Goal: Task Accomplishment & Management: Use online tool/utility

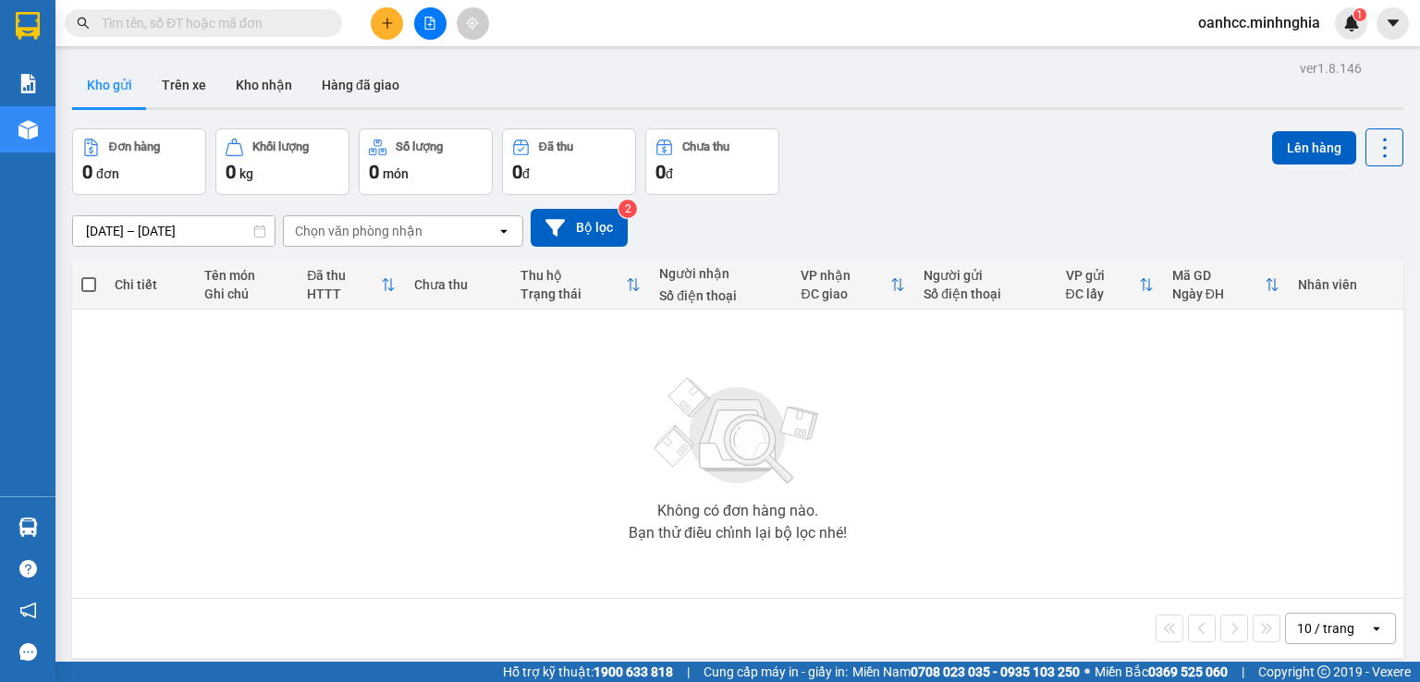
click at [177, 241] on div "ver 1.8.146 Kho gửi Trên xe Kho nhận Hàng đã giao Đơn hàng 0 đơn Khối lượng 0 k…" at bounding box center [738, 396] width 1346 height 682
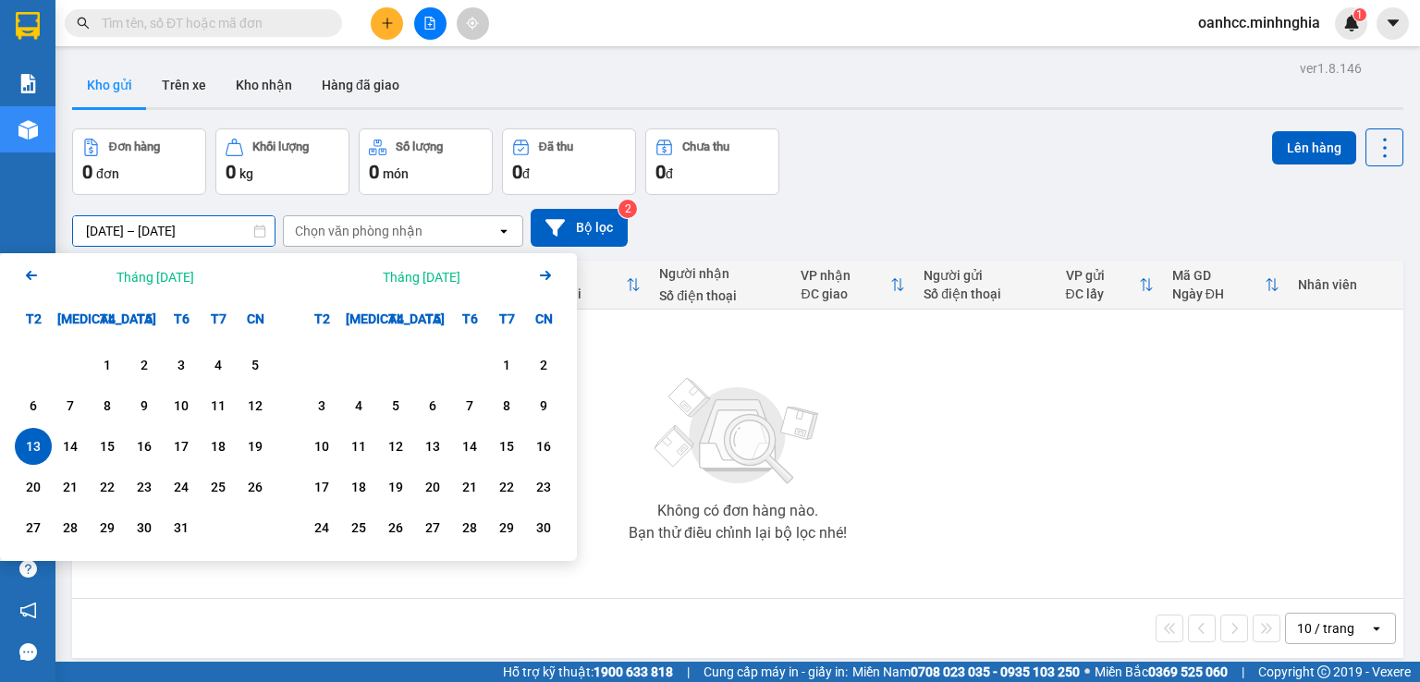
click at [34, 445] on div "13" at bounding box center [33, 446] width 26 height 22
type input "[DATE] – / /"
click at [343, 232] on div "Chọn văn phòng nhận" at bounding box center [359, 231] width 128 height 18
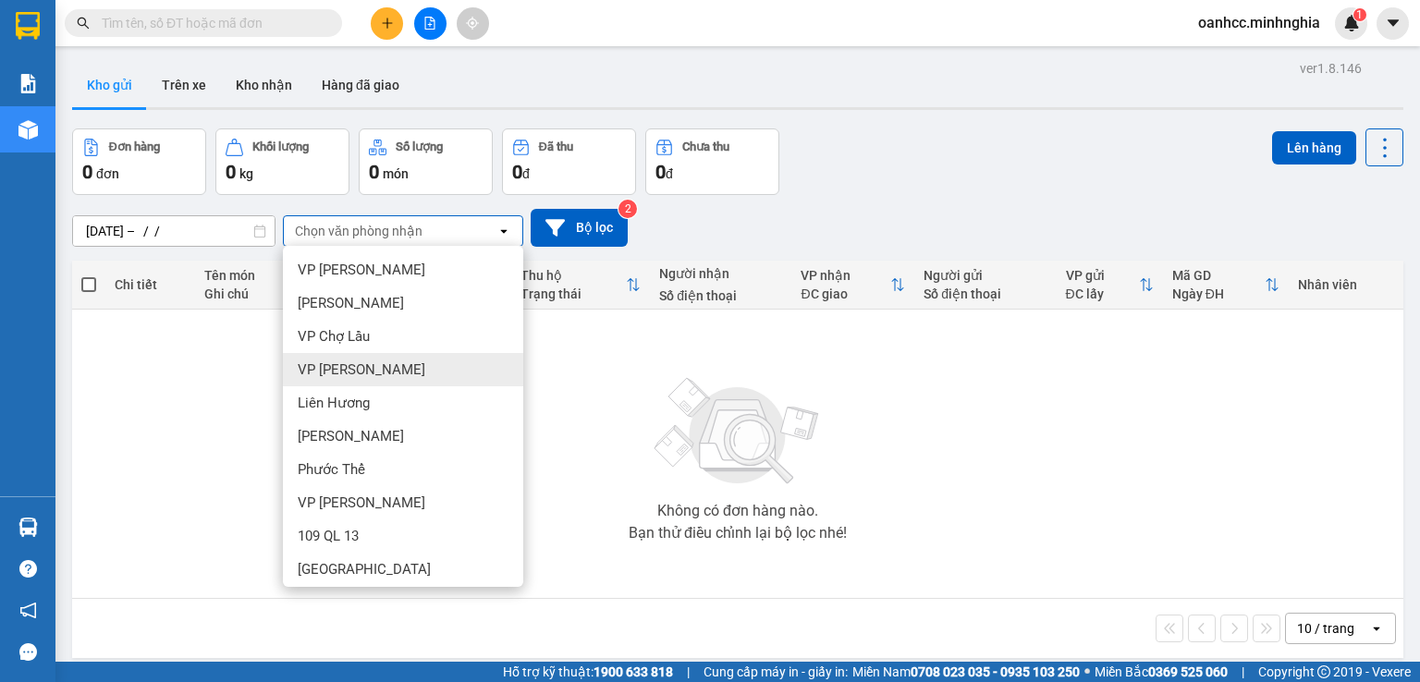
click at [344, 369] on span "VP [PERSON_NAME]" at bounding box center [362, 369] width 128 height 18
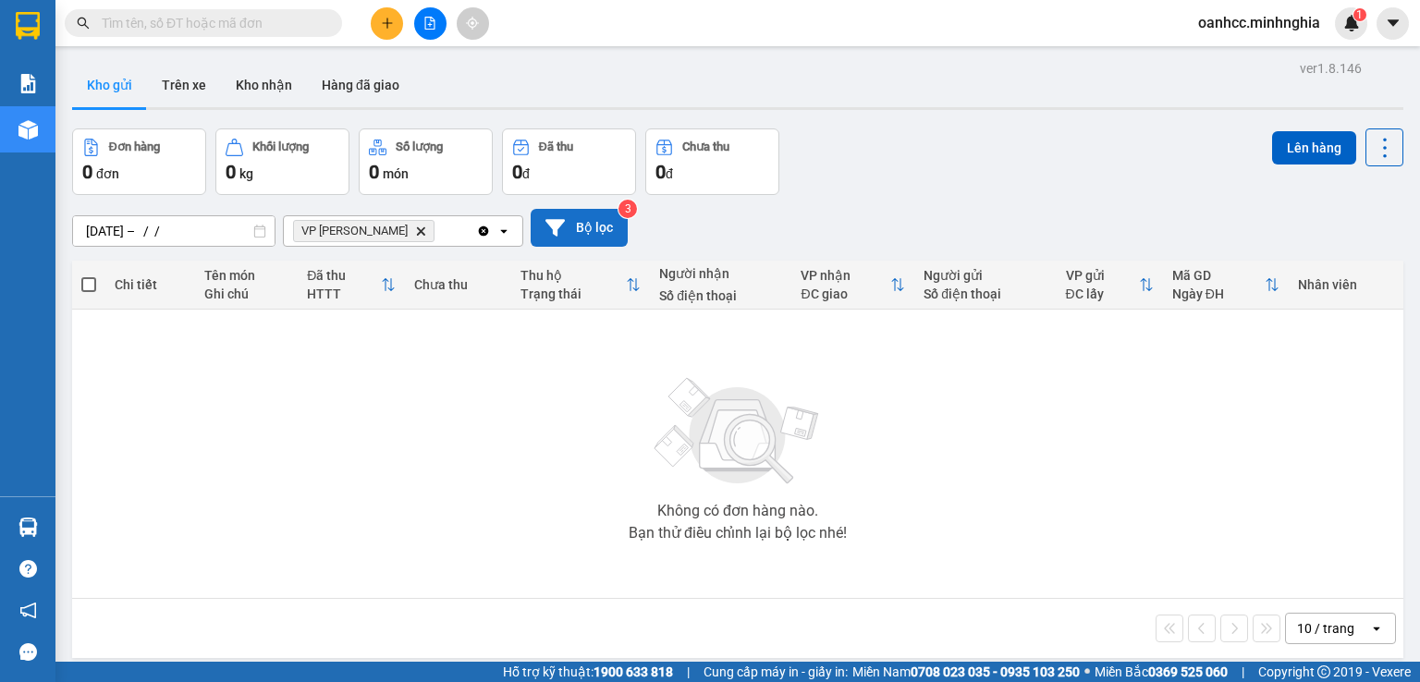
click at [585, 237] on button "Bộ lọc" at bounding box center [579, 228] width 97 height 38
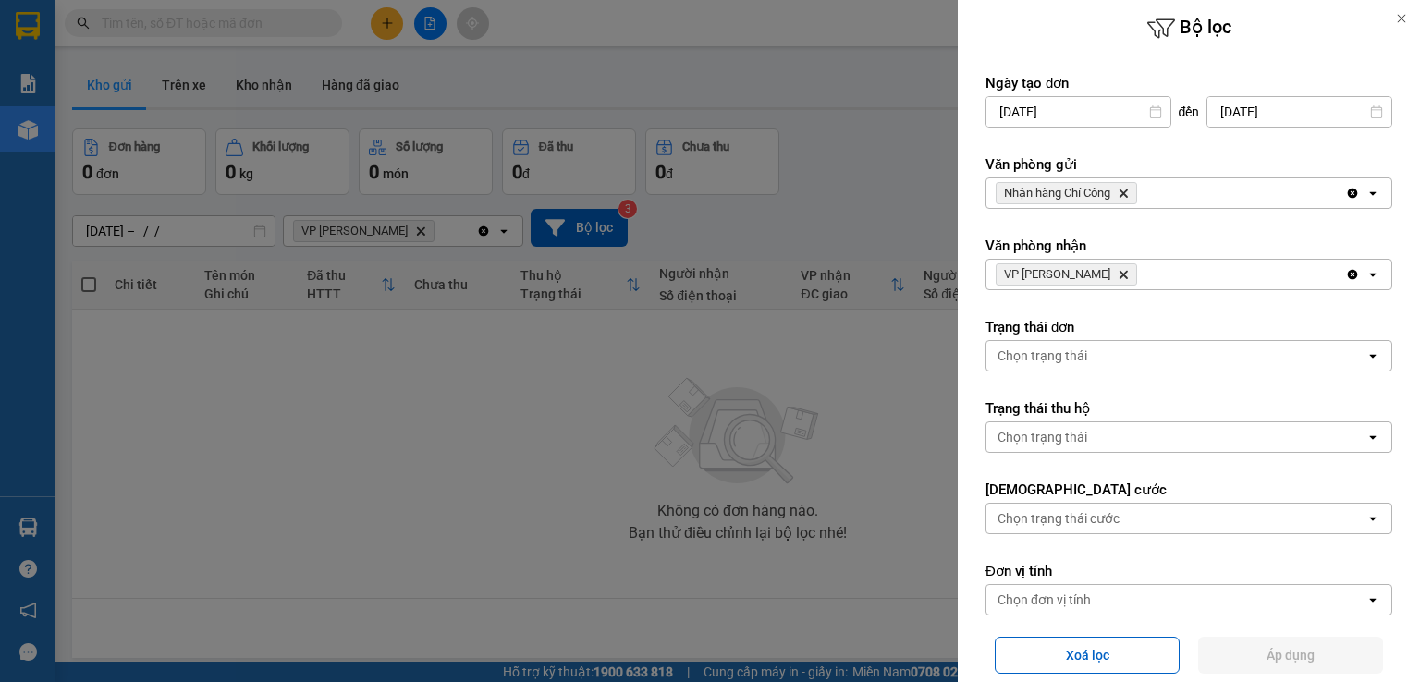
click at [708, 323] on div at bounding box center [710, 341] width 1420 height 682
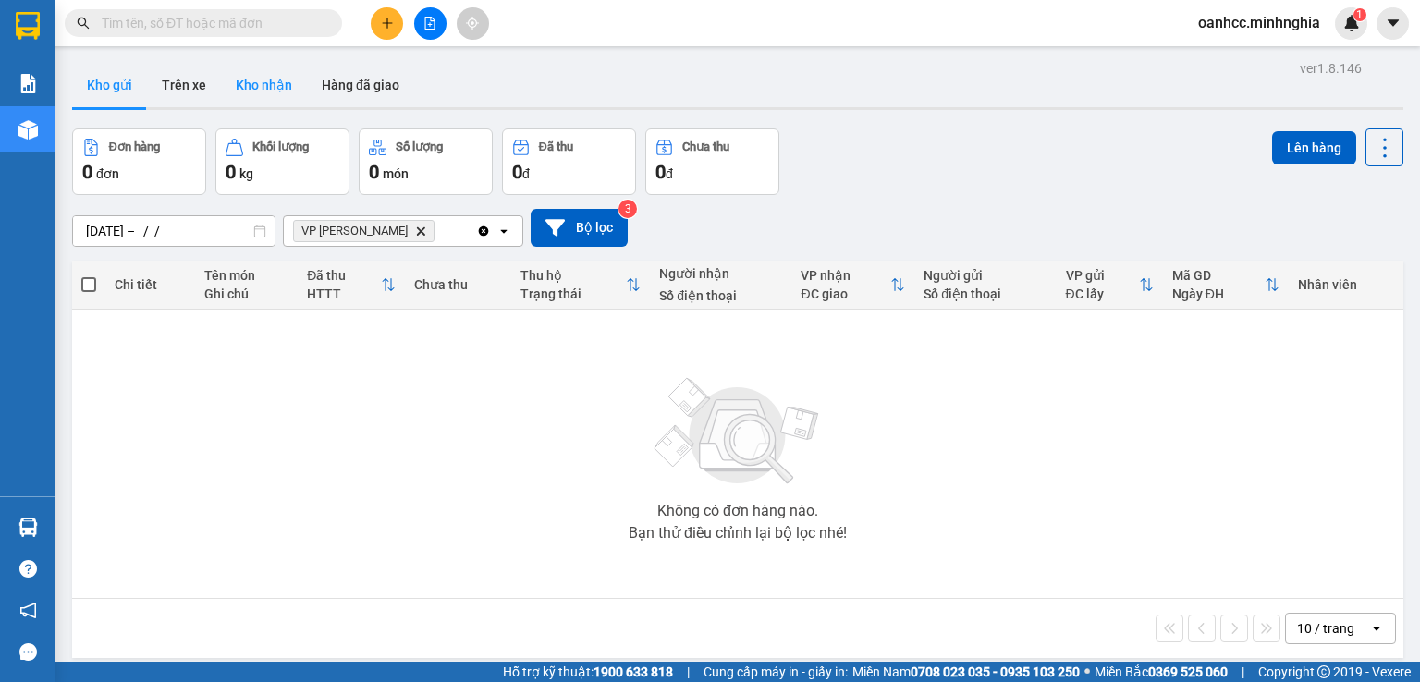
click at [251, 88] on button "Kho nhận" at bounding box center [264, 85] width 86 height 44
click at [394, 236] on div "Nhận hàng Chí Công" at bounding box center [354, 231] width 119 height 18
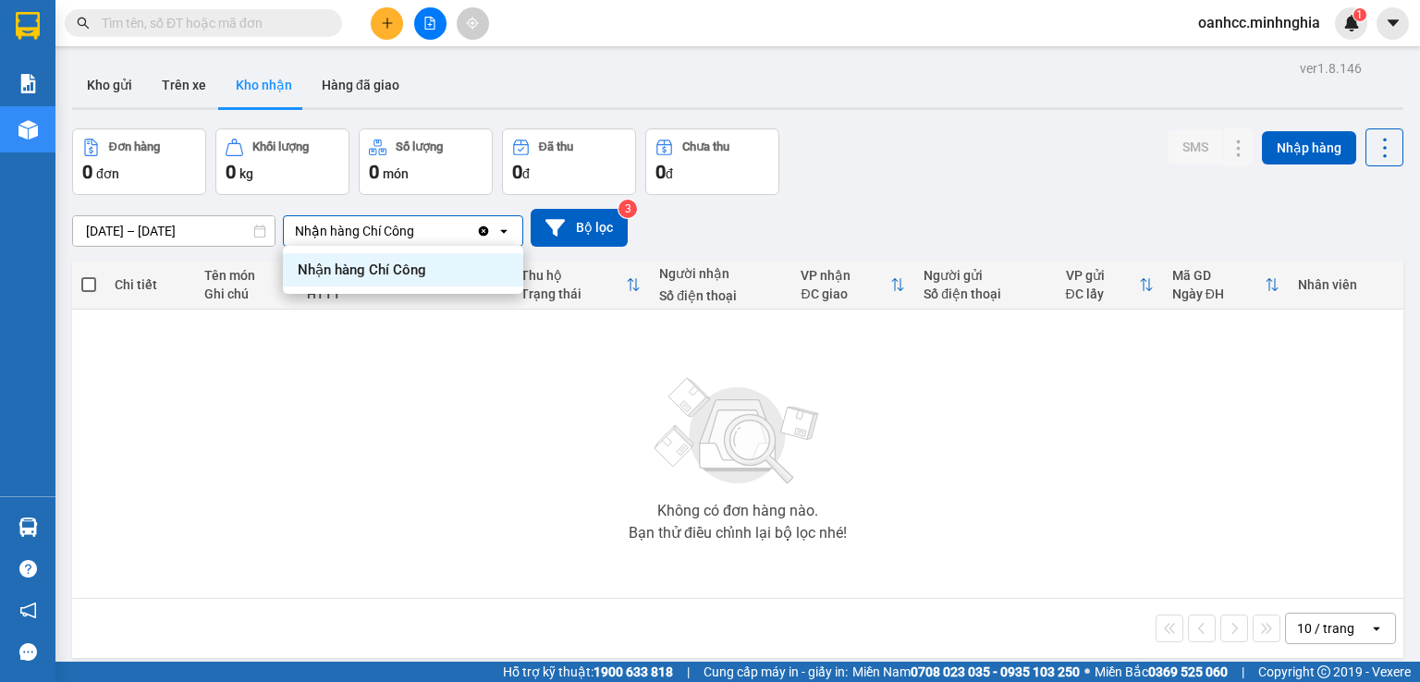
click at [403, 269] on span "Nhận hàng Chí Công" at bounding box center [362, 270] width 128 height 18
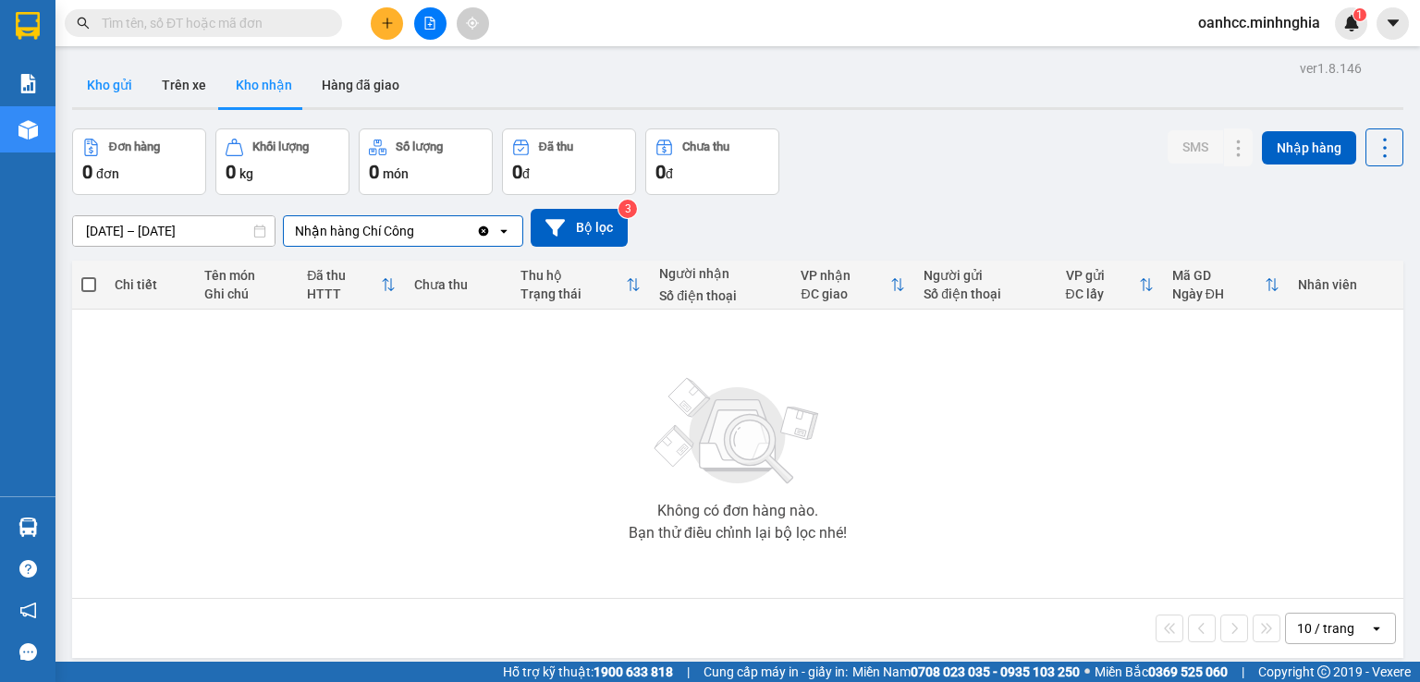
click at [109, 92] on button "Kho gửi" at bounding box center [109, 85] width 75 height 44
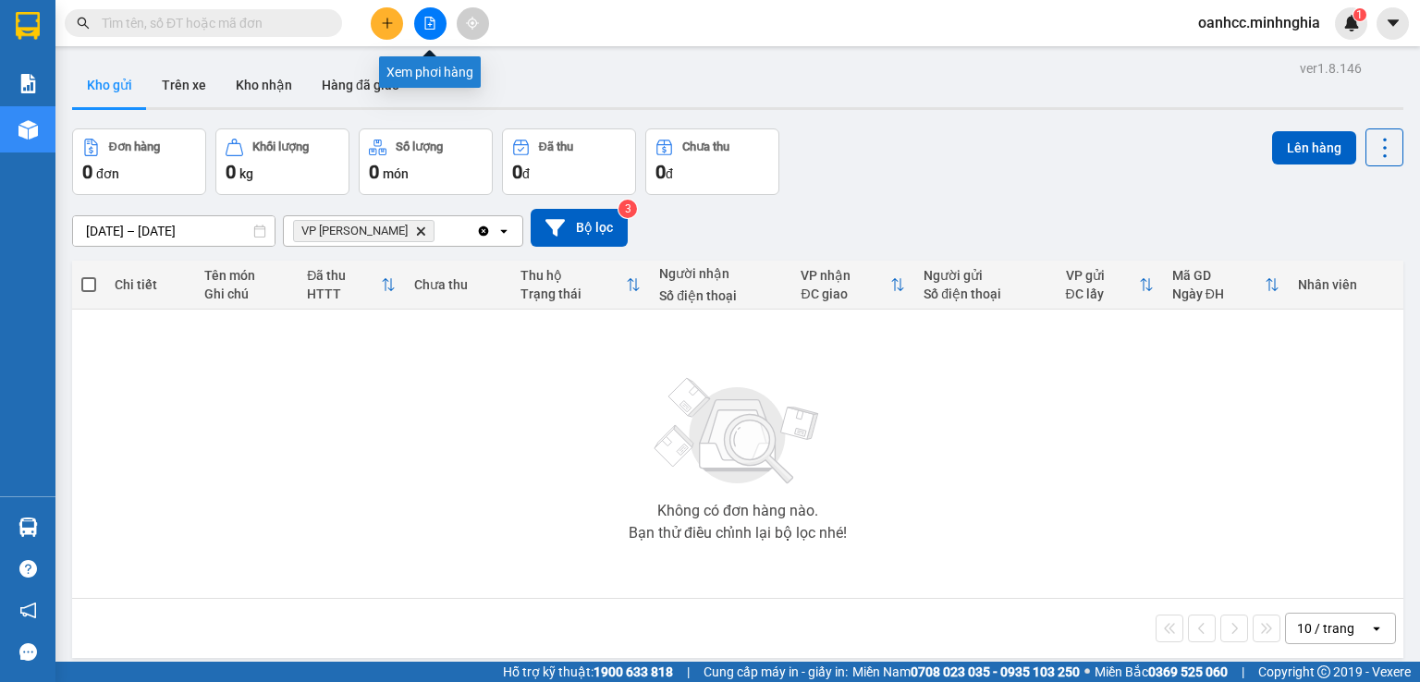
click at [440, 21] on button at bounding box center [430, 23] width 32 height 32
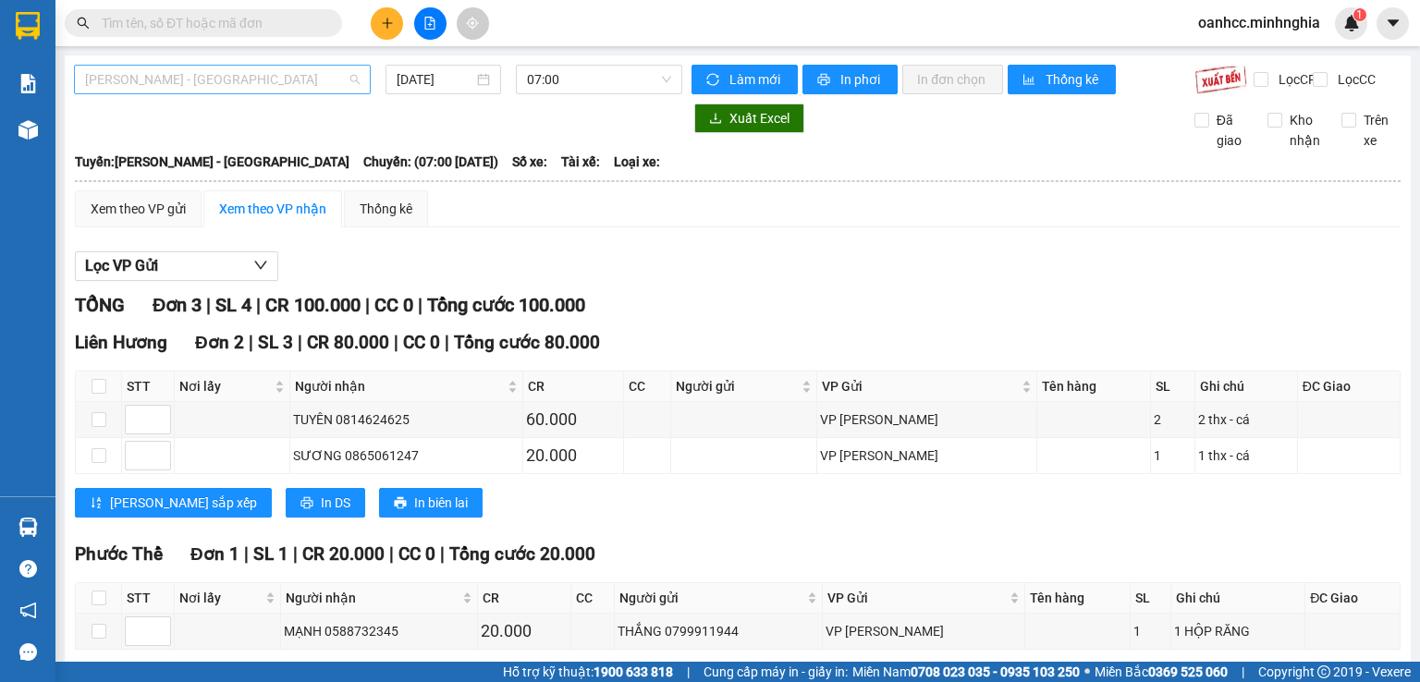
click at [165, 84] on span "[PERSON_NAME] - [GEOGRAPHIC_DATA]" at bounding box center [222, 80] width 275 height 28
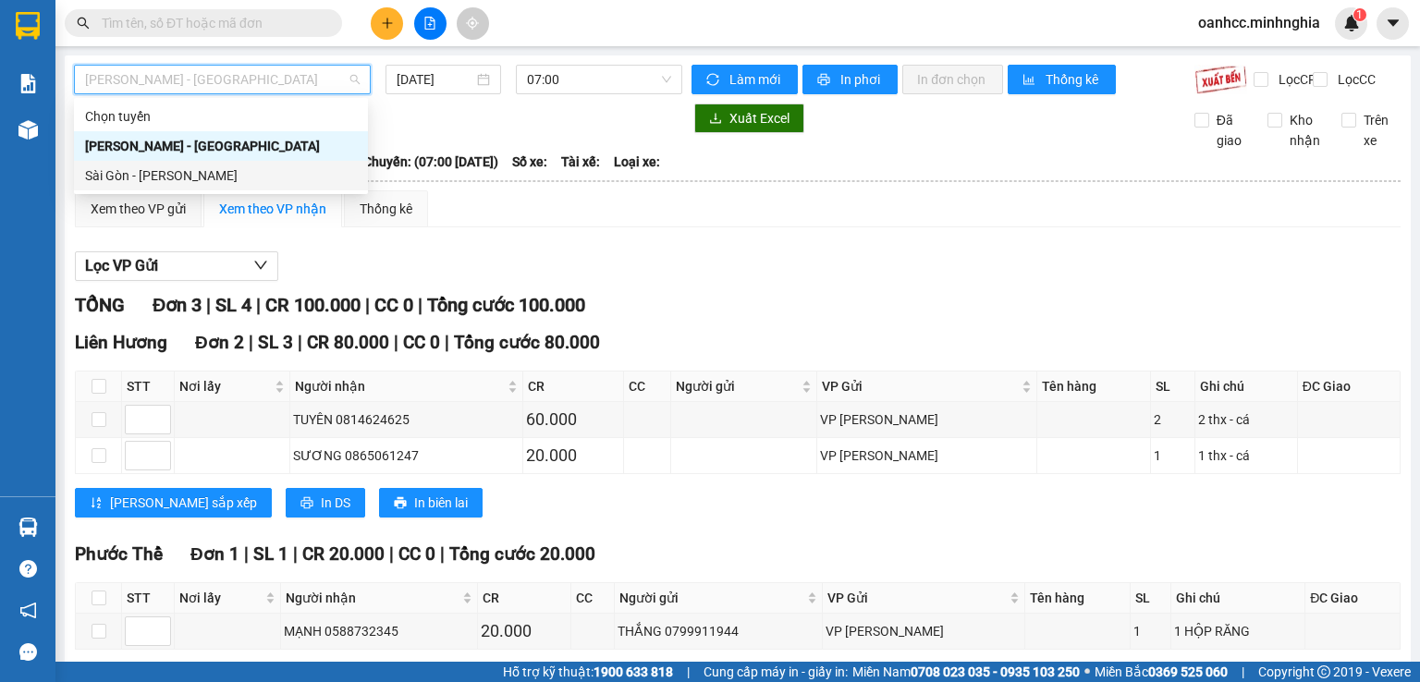
click at [141, 175] on div "Sài Gòn - [PERSON_NAME]" at bounding box center [221, 175] width 272 height 20
type input "[DATE]"
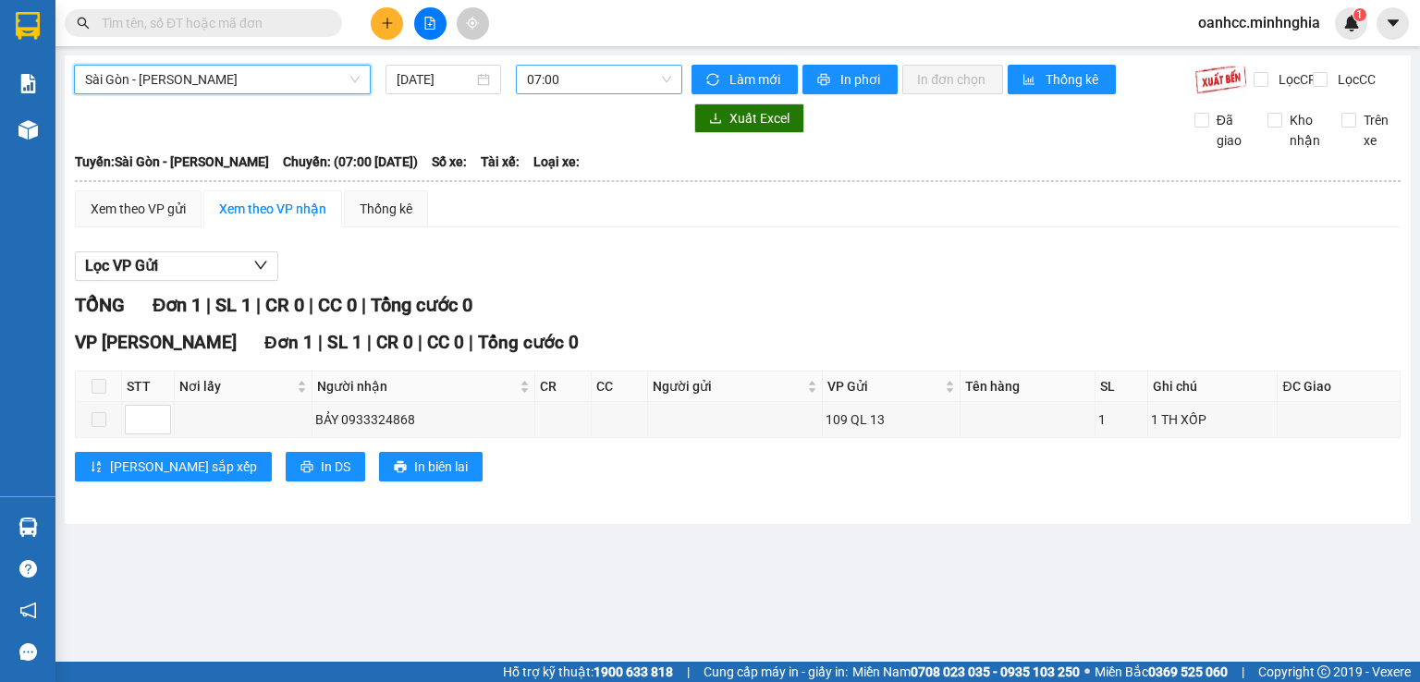
click at [563, 90] on span "07:00" at bounding box center [599, 80] width 145 height 28
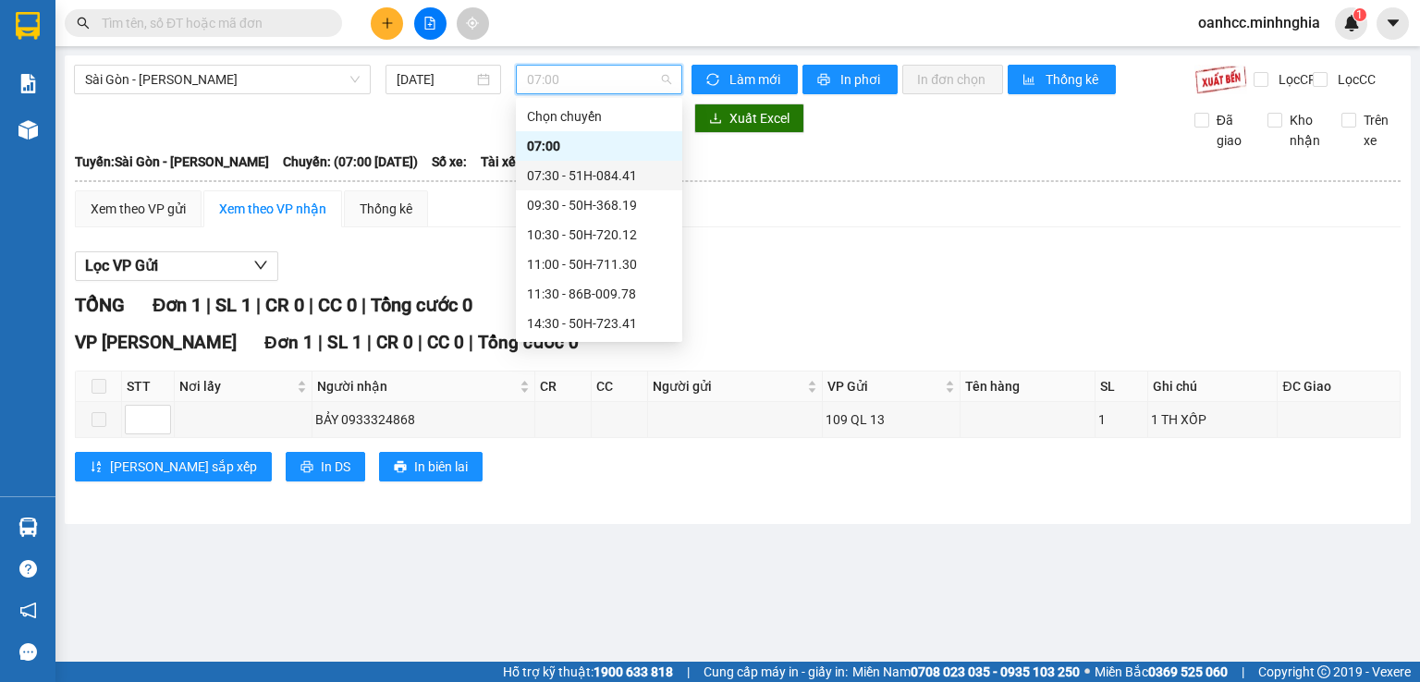
click at [545, 178] on div "07:30 - 51H-084.41" at bounding box center [599, 175] width 144 height 20
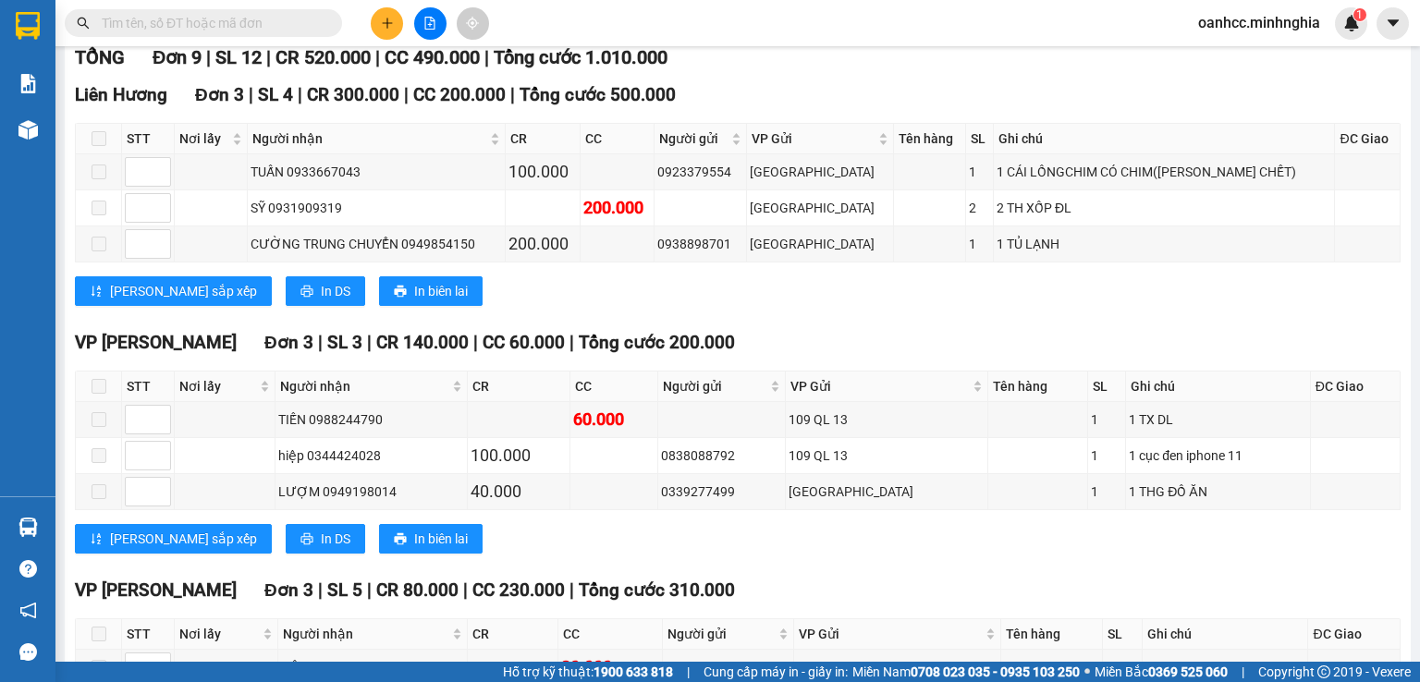
scroll to position [250, 0]
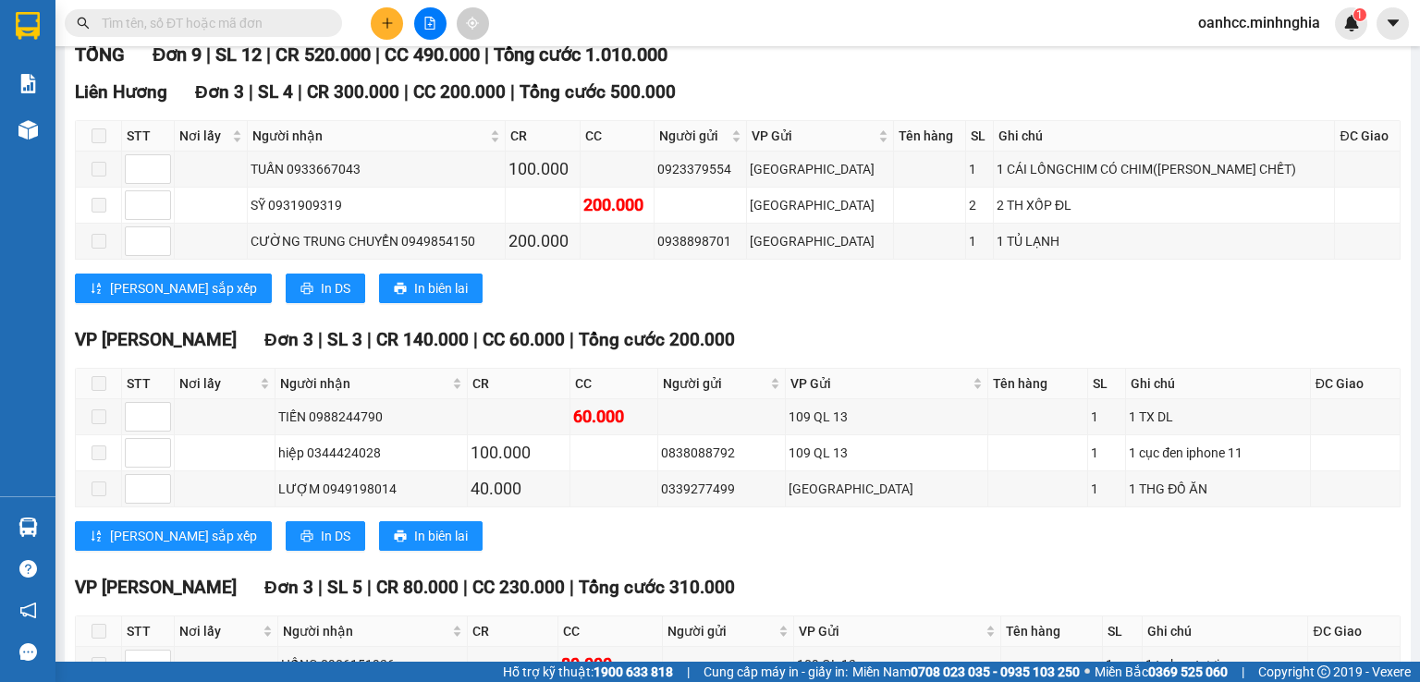
click at [679, 296] on div "[PERSON_NAME] sắp xếp In DS In biên lai" at bounding box center [737, 289] width 1325 height 30
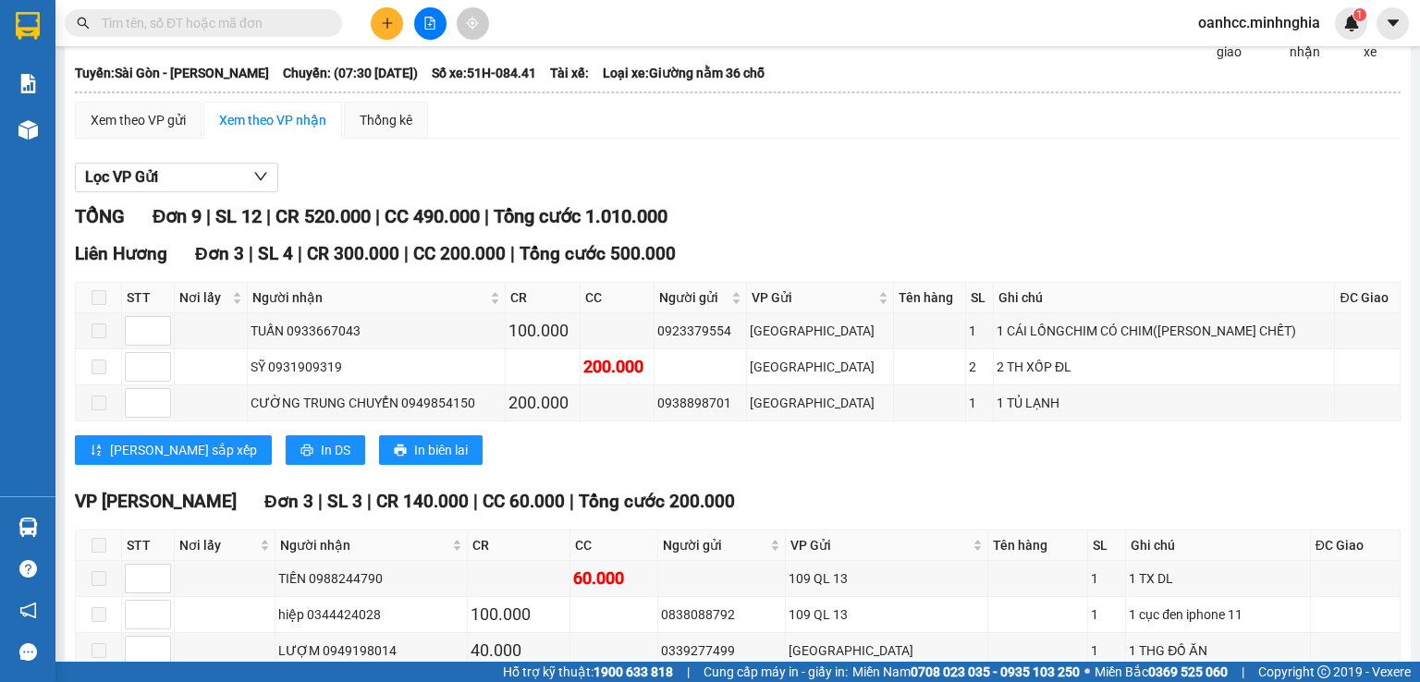
scroll to position [0, 0]
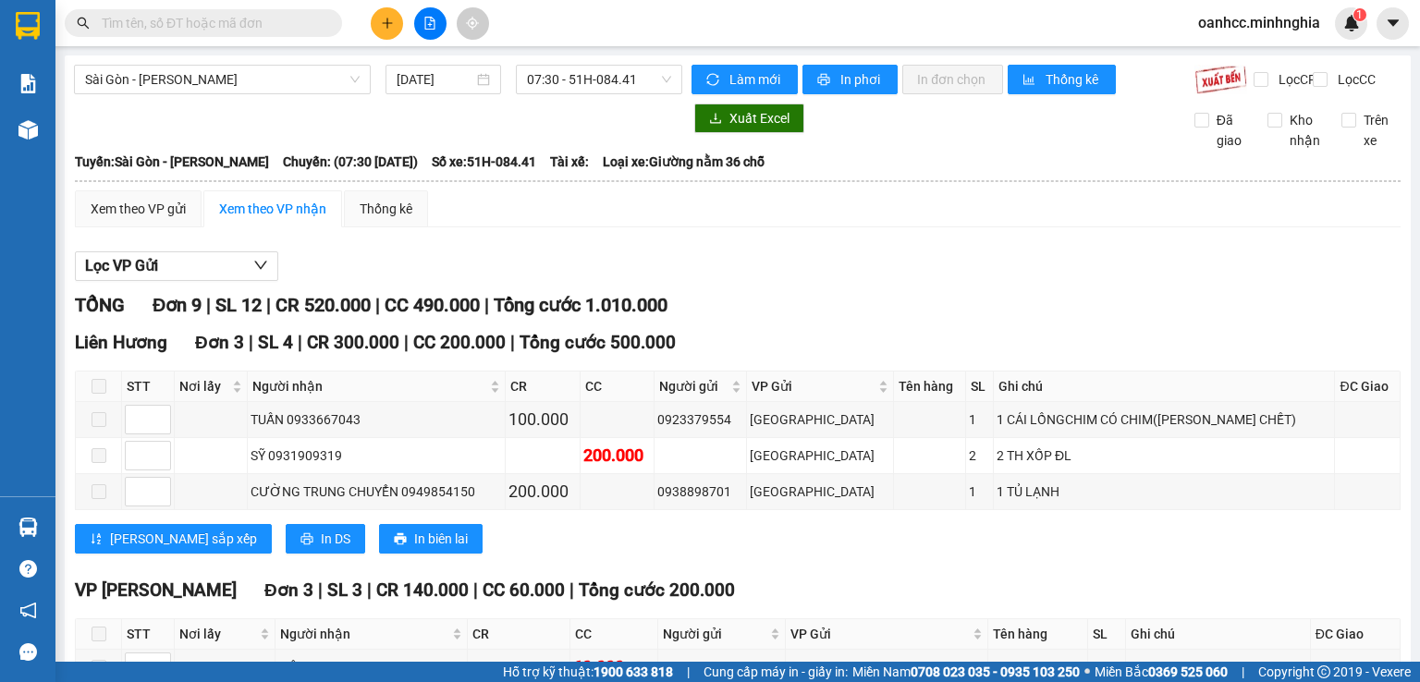
drag, startPoint x: 703, startPoint y: 243, endPoint x: 717, endPoint y: 242, distance: 13.9
click at [704, 243] on div "Xem theo VP gửi Xem theo VP nhận Thống kê Lọc VP Gửi TỔNG Đơn 9 | SL 12 | CR 5…" at bounding box center [737, 631] width 1325 height 882
